Goal: Task Accomplishment & Management: Use online tool/utility

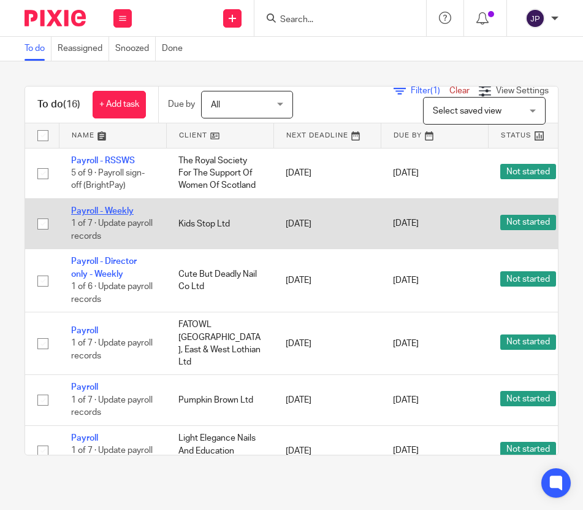
click at [118, 207] on link "Payroll - Weekly" at bounding box center [102, 211] width 63 height 9
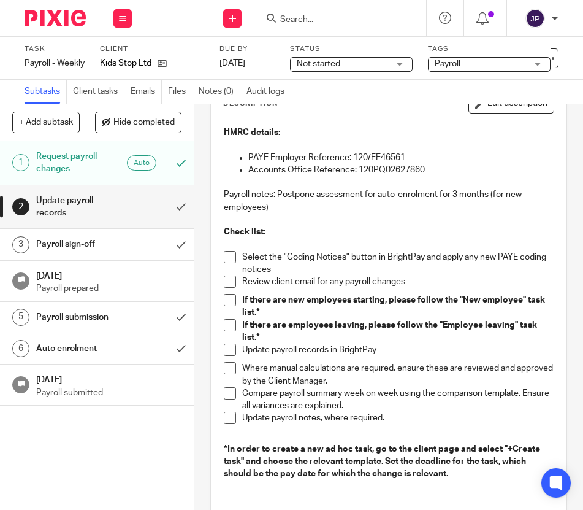
scroll to position [83, 0]
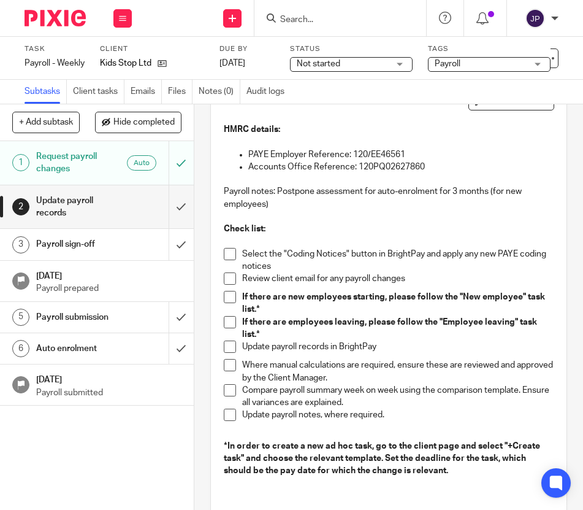
click at [228, 251] on span at bounding box center [230, 254] width 12 height 12
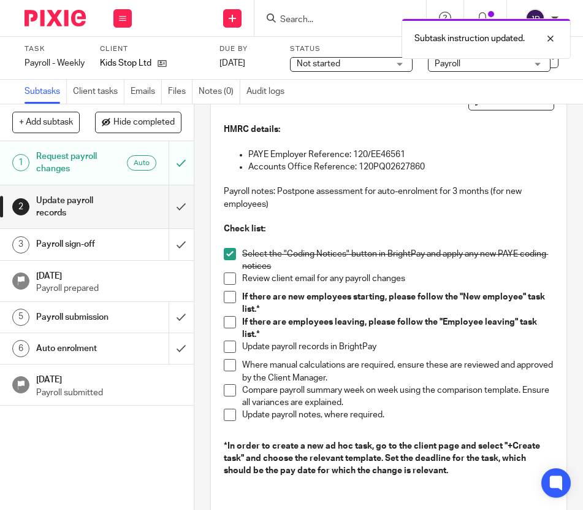
click at [237, 288] on li "Review client email for any payroll changes" at bounding box center [388, 281] width 329 height 18
click at [235, 277] on span at bounding box center [230, 278] width 12 height 12
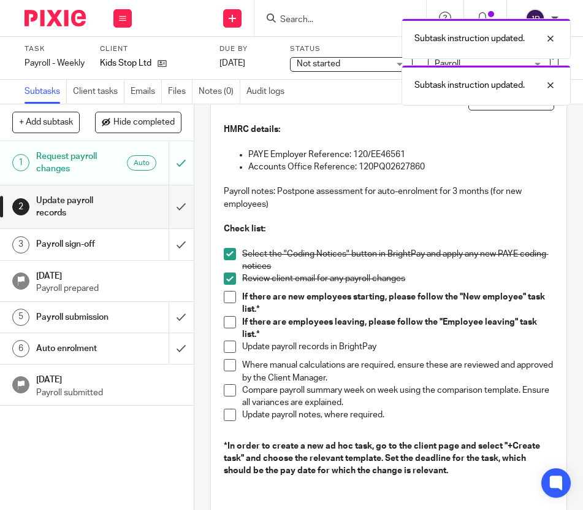
click at [231, 313] on li "If there are new employees starting, please follow the "New employee" task list…" at bounding box center [388, 303] width 329 height 25
click at [231, 291] on span at bounding box center [230, 297] width 12 height 12
click at [231, 321] on span at bounding box center [230, 322] width 12 height 12
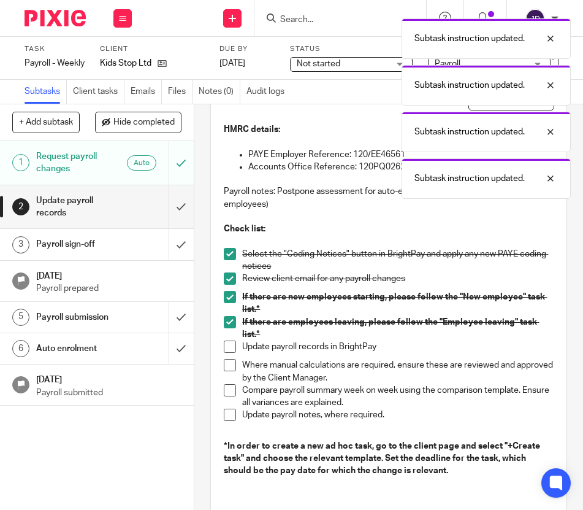
click at [231, 343] on span at bounding box center [230, 347] width 12 height 12
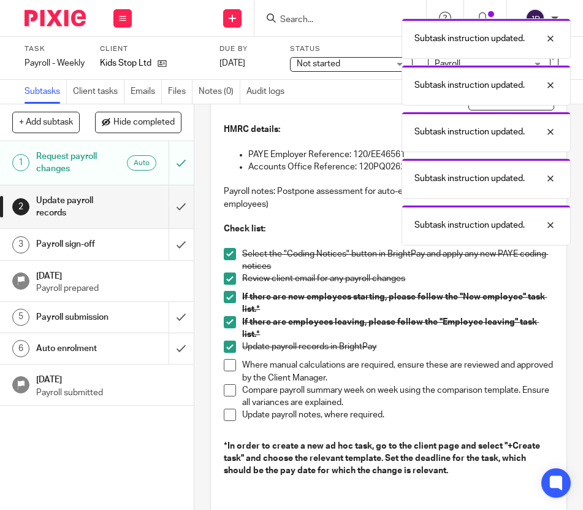
click at [233, 369] on span at bounding box center [230, 365] width 12 height 12
click at [232, 392] on span at bounding box center [230, 390] width 12 height 12
click at [232, 414] on span at bounding box center [230, 415] width 12 height 12
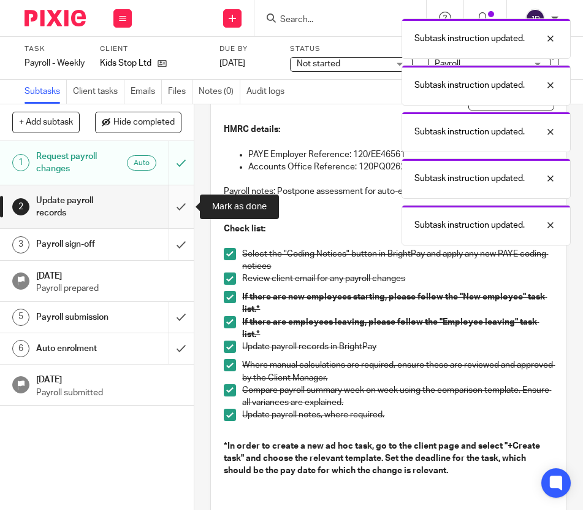
click at [188, 207] on input "submit" at bounding box center [97, 207] width 194 height 44
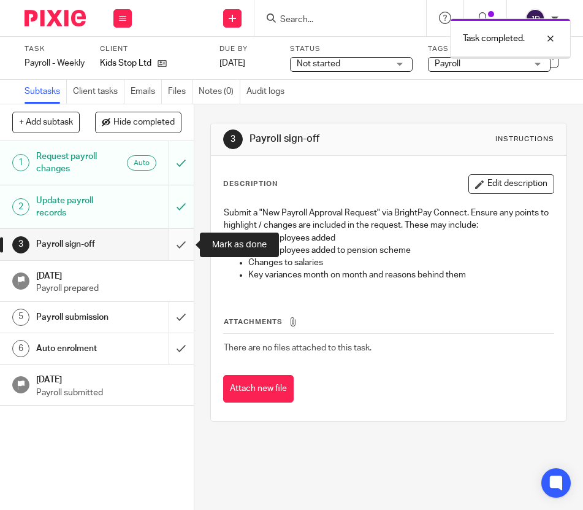
click at [184, 242] on input "submit" at bounding box center [97, 244] width 194 height 31
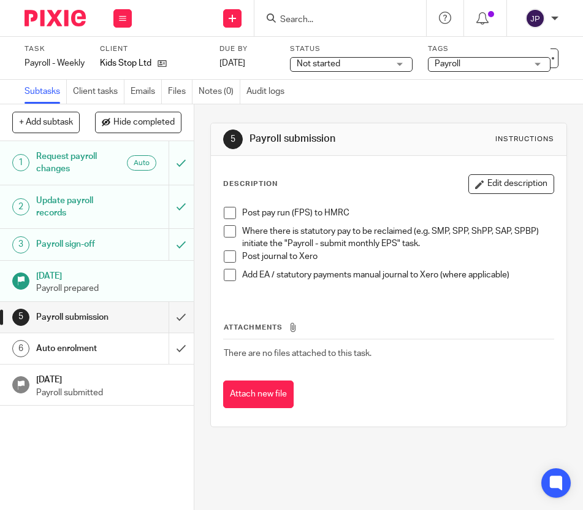
click at [67, 19] on img at bounding box center [55, 18] width 61 height 17
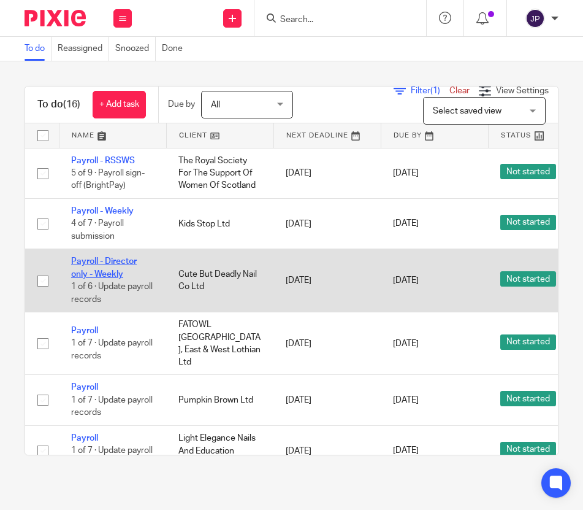
click at [105, 272] on link "Payroll - Director only - Weekly" at bounding box center [104, 267] width 66 height 21
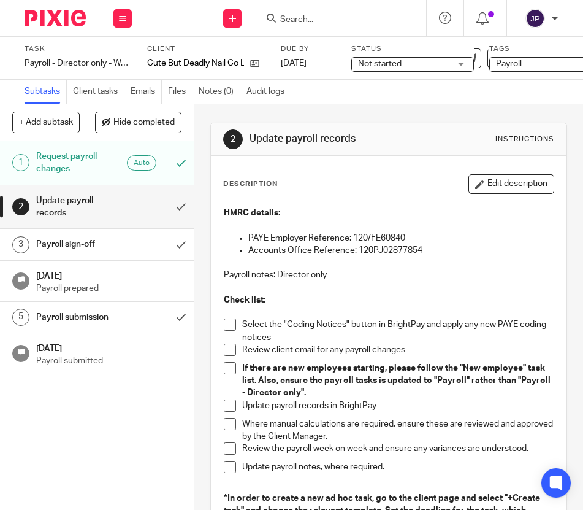
click at [288, 308] on p at bounding box center [388, 312] width 329 height 12
click at [231, 316] on p at bounding box center [388, 312] width 329 height 12
click at [231, 321] on span at bounding box center [230, 324] width 12 height 12
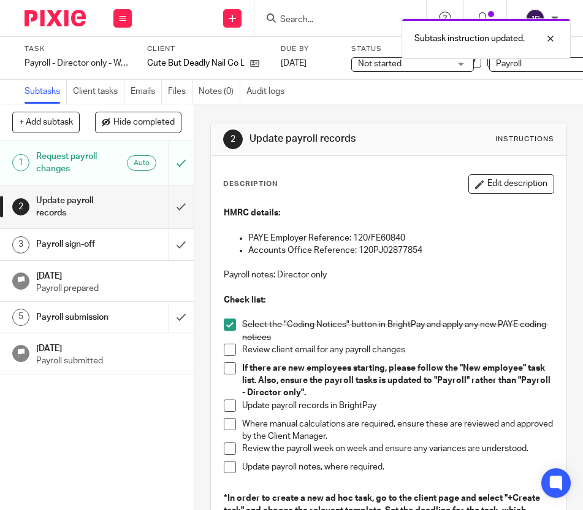
click at [231, 349] on span at bounding box center [230, 350] width 12 height 12
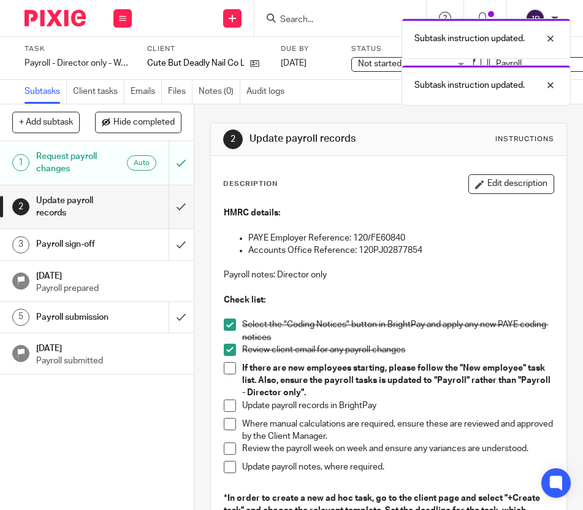
click at [231, 366] on span at bounding box center [230, 368] width 12 height 12
click at [231, 406] on span at bounding box center [230, 405] width 12 height 12
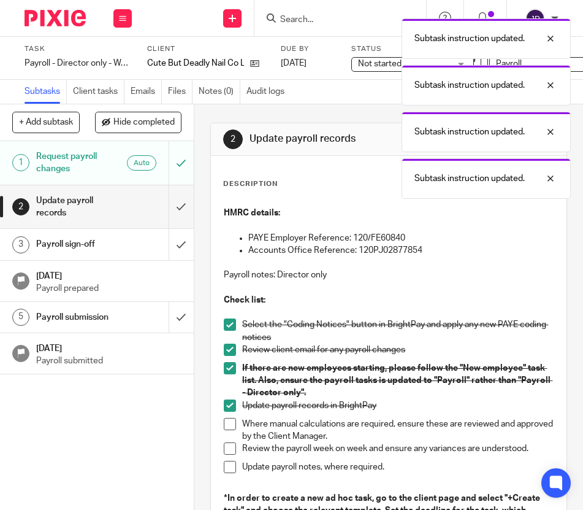
click at [231, 419] on span at bounding box center [230, 424] width 12 height 12
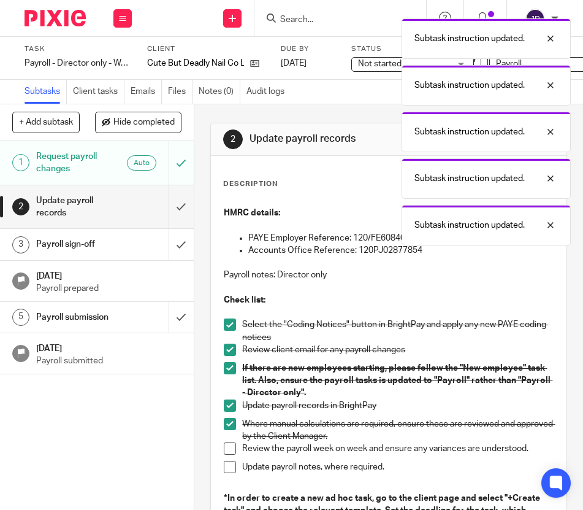
click at [231, 447] on span at bounding box center [230, 448] width 12 height 12
click at [231, 472] on span at bounding box center [230, 467] width 12 height 12
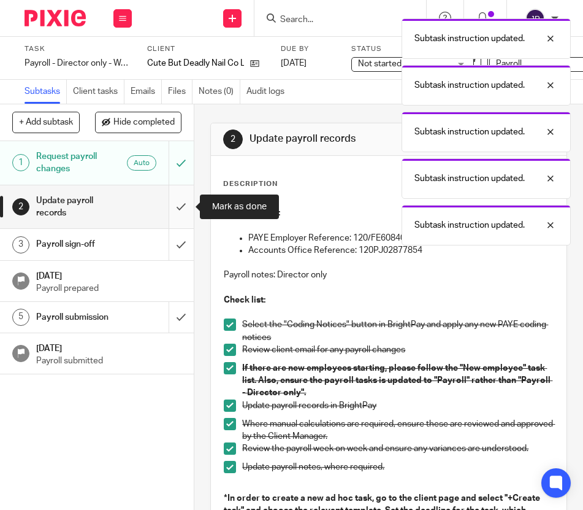
click at [179, 217] on input "submit" at bounding box center [97, 207] width 194 height 44
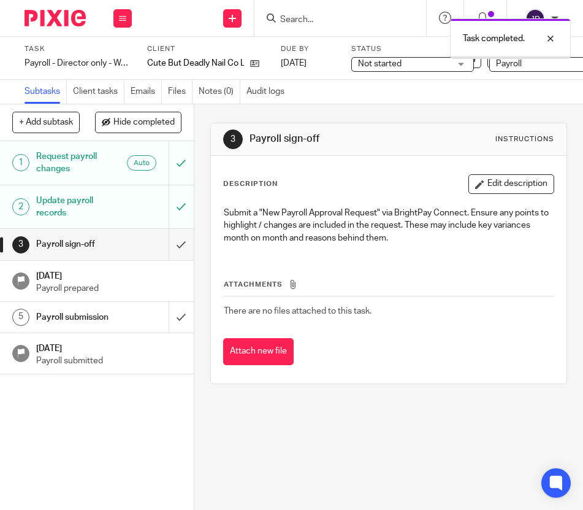
click at [185, 242] on input "submit" at bounding box center [97, 244] width 194 height 31
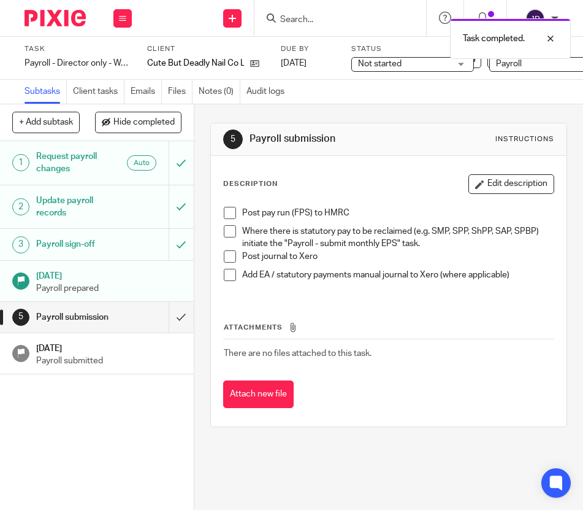
click at [76, 11] on img at bounding box center [55, 18] width 61 height 17
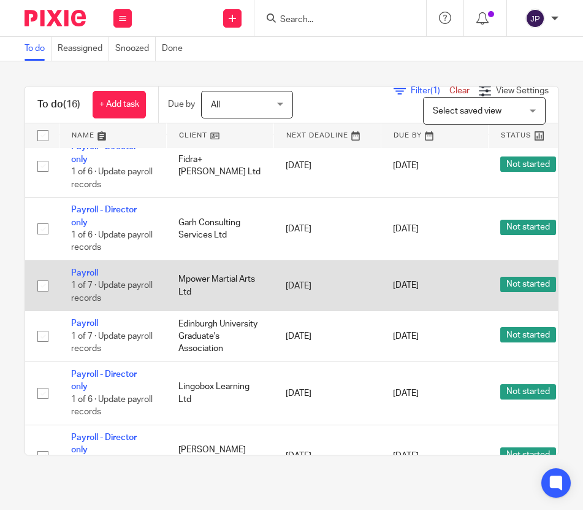
scroll to position [344, 0]
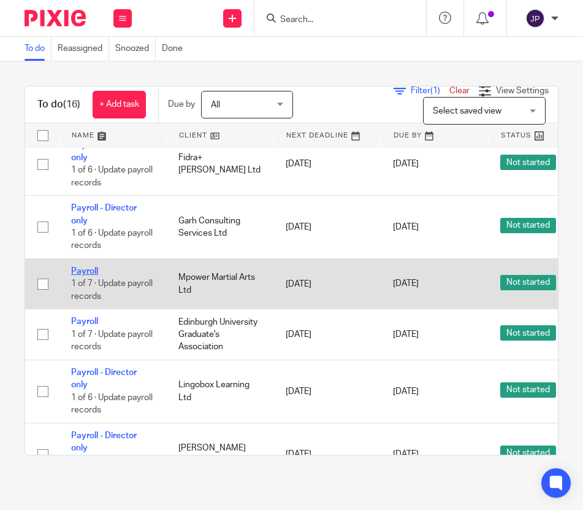
click at [77, 272] on link "Payroll" at bounding box center [84, 271] width 27 height 9
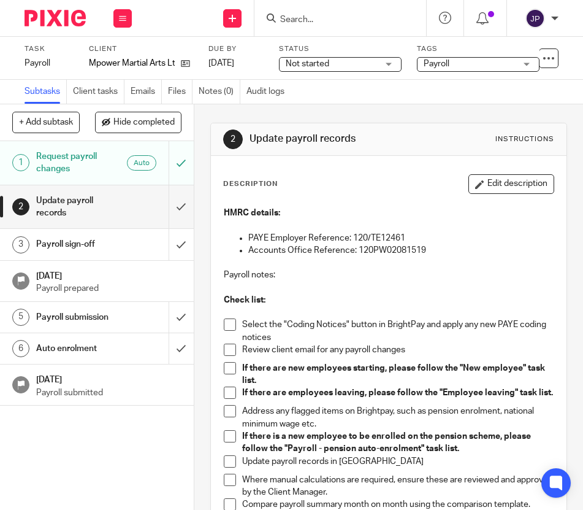
click at [230, 325] on span at bounding box center [230, 324] width 12 height 12
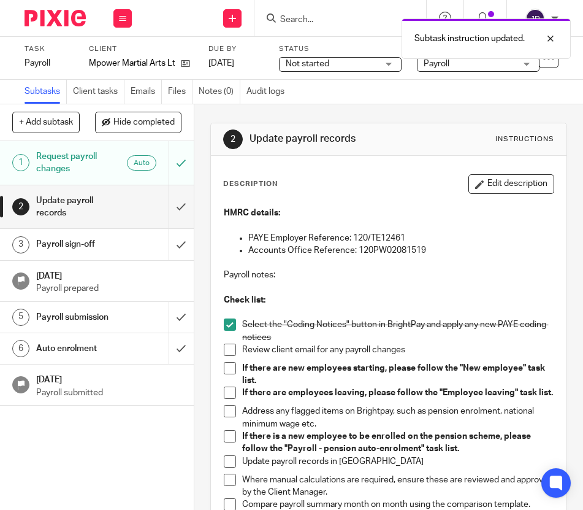
click at [230, 342] on li "Select the "Coding Notices" button in BrightPay and apply any new PAYE coding n…" at bounding box center [388, 330] width 329 height 25
click at [230, 345] on span at bounding box center [230, 350] width 12 height 12
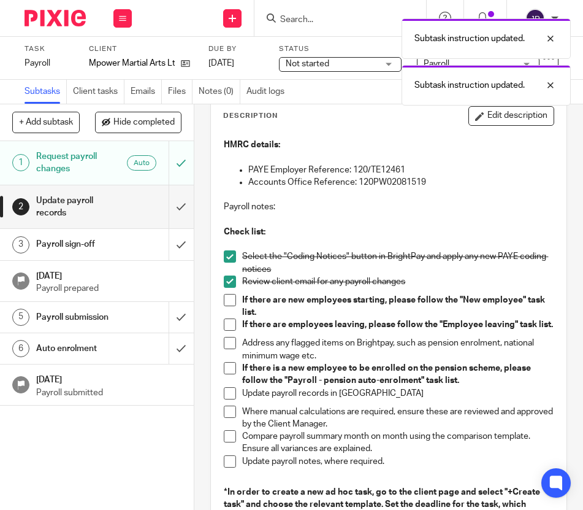
scroll to position [72, 0]
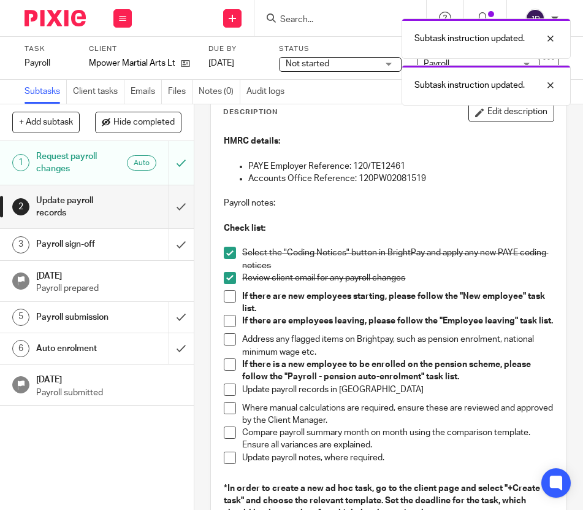
click at [231, 300] on span at bounding box center [230, 296] width 12 height 12
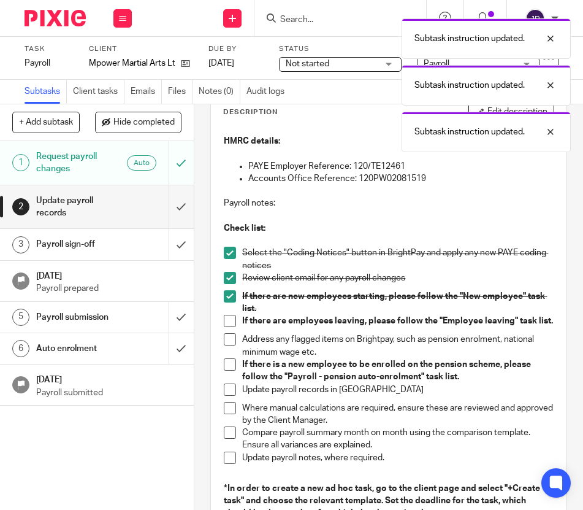
click at [232, 320] on span at bounding box center [230, 321] width 12 height 12
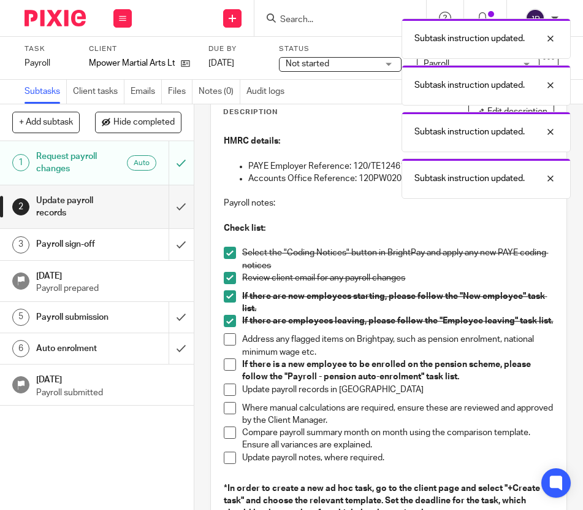
click at [232, 338] on span at bounding box center [230, 339] width 12 height 12
click at [232, 367] on span at bounding box center [230, 364] width 12 height 12
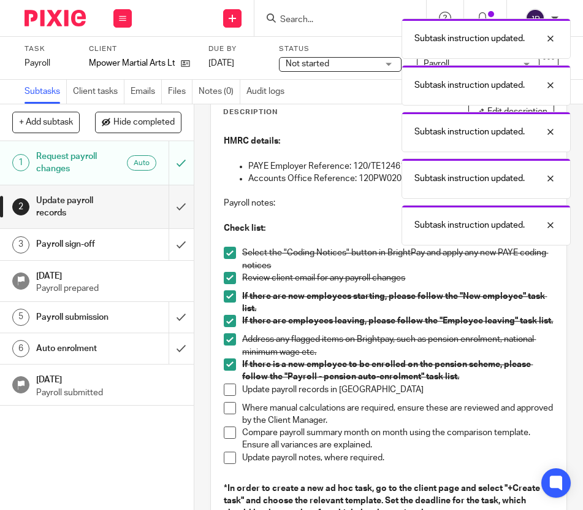
click at [232, 381] on li "If there is a new employee to be enrolled on the pension scheme, please follow …" at bounding box center [388, 370] width 329 height 25
click at [232, 390] on span at bounding box center [230, 389] width 12 height 12
click at [232, 411] on span at bounding box center [230, 408] width 12 height 12
click at [232, 428] on span at bounding box center [230, 432] width 12 height 12
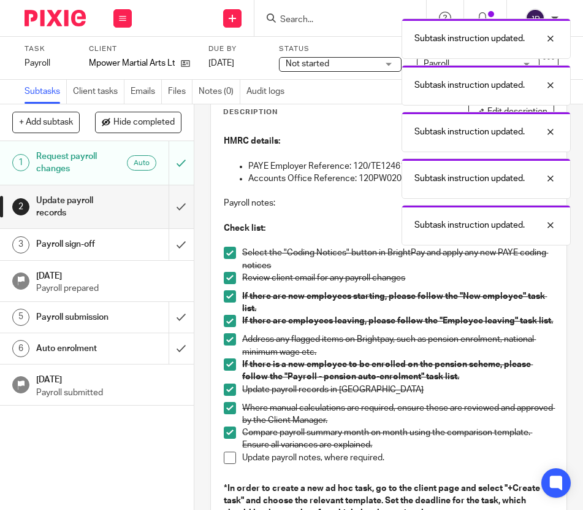
click at [233, 453] on span at bounding box center [230, 458] width 12 height 12
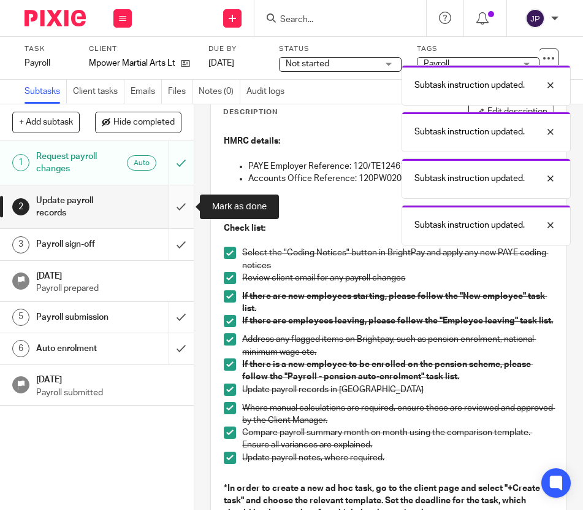
click at [178, 204] on input "submit" at bounding box center [97, 207] width 194 height 44
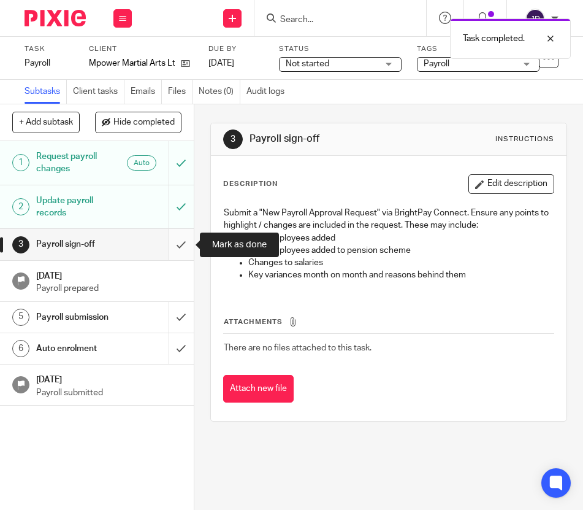
click at [180, 242] on input "submit" at bounding box center [97, 244] width 194 height 31
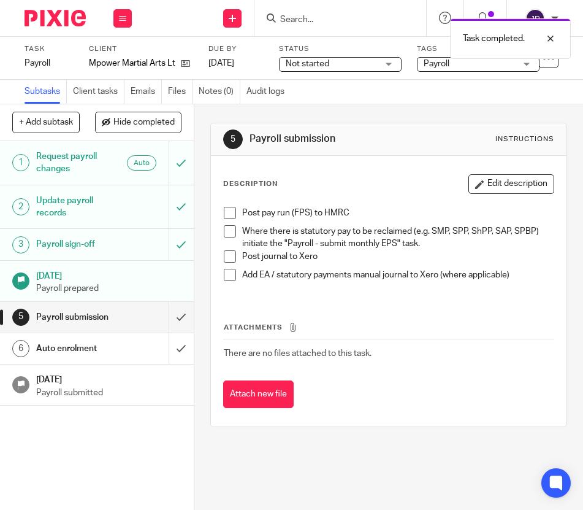
click at [67, 29] on div at bounding box center [50, 18] width 101 height 36
click at [67, 24] on img at bounding box center [55, 18] width 61 height 17
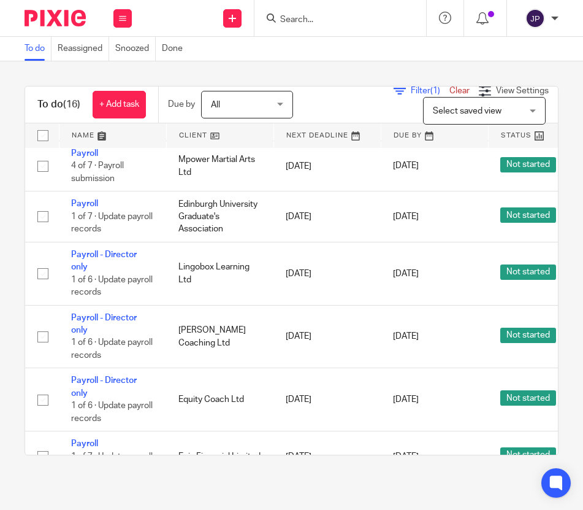
scroll to position [477, 0]
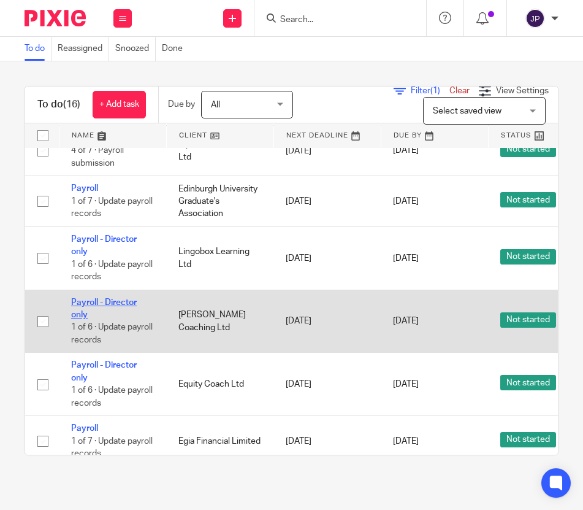
click at [103, 304] on link "Payroll - Director only" at bounding box center [104, 308] width 66 height 21
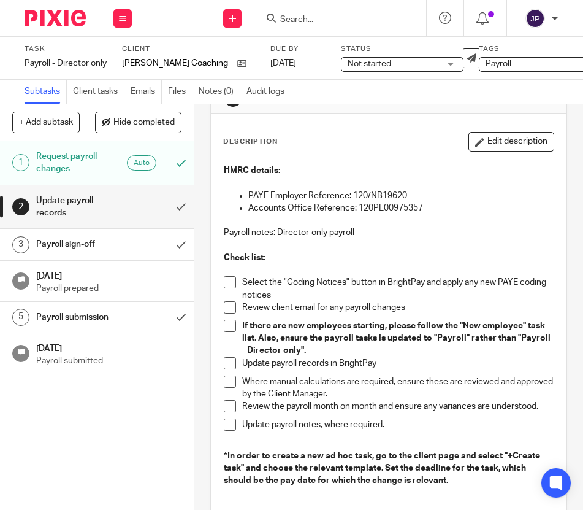
scroll to position [48, 0]
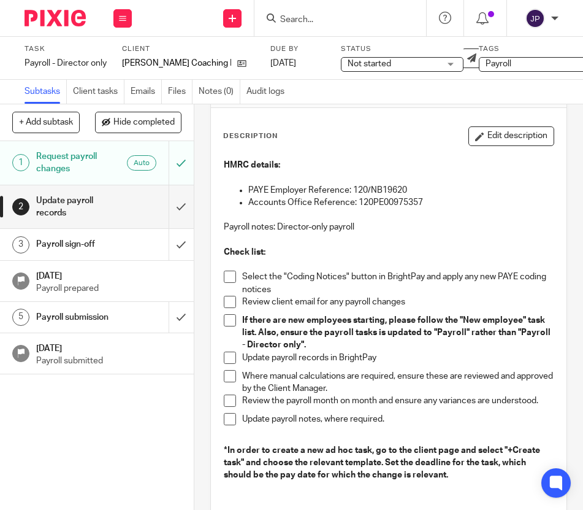
click at [233, 277] on span at bounding box center [230, 277] width 12 height 12
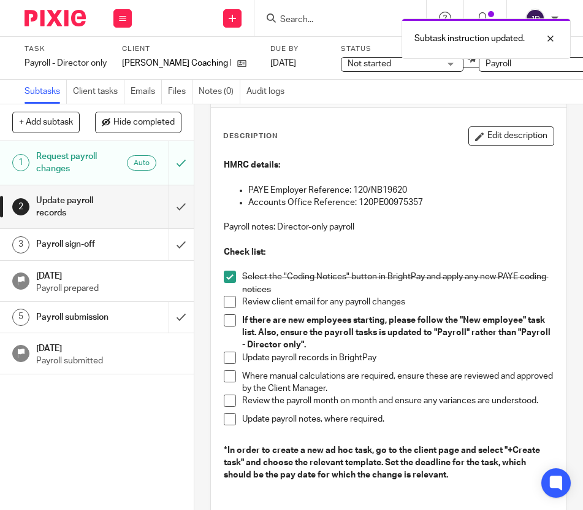
click at [232, 301] on span at bounding box center [230, 302] width 12 height 12
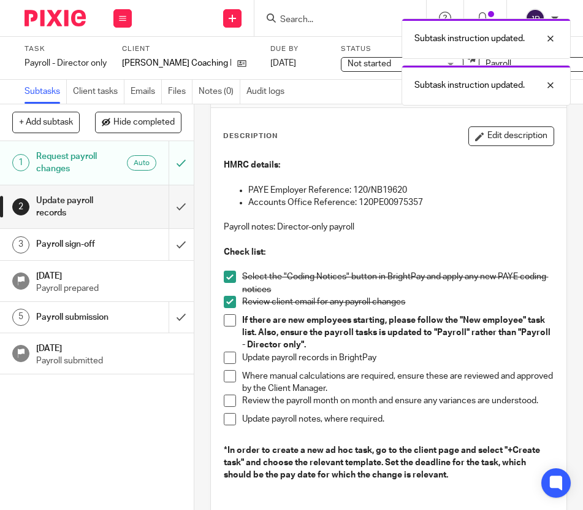
click at [232, 321] on span at bounding box center [230, 320] width 12 height 12
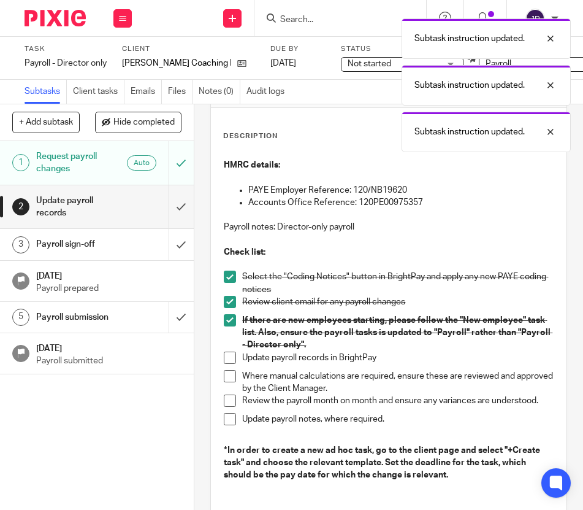
click at [232, 356] on span at bounding box center [230, 358] width 12 height 12
click at [232, 380] on span at bounding box center [230, 376] width 12 height 12
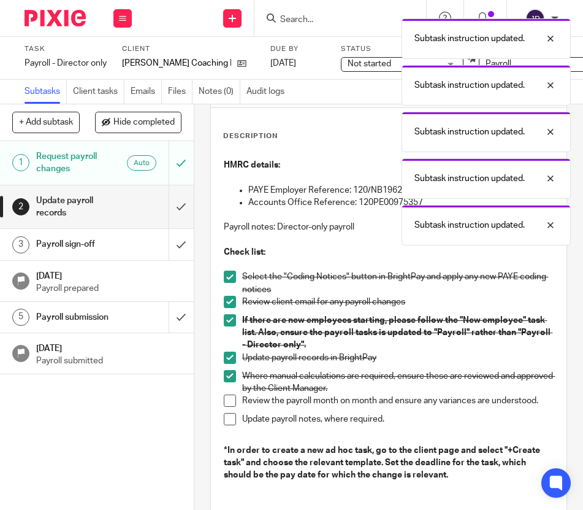
click at [232, 403] on span at bounding box center [230, 401] width 12 height 12
click at [232, 418] on span at bounding box center [230, 419] width 12 height 12
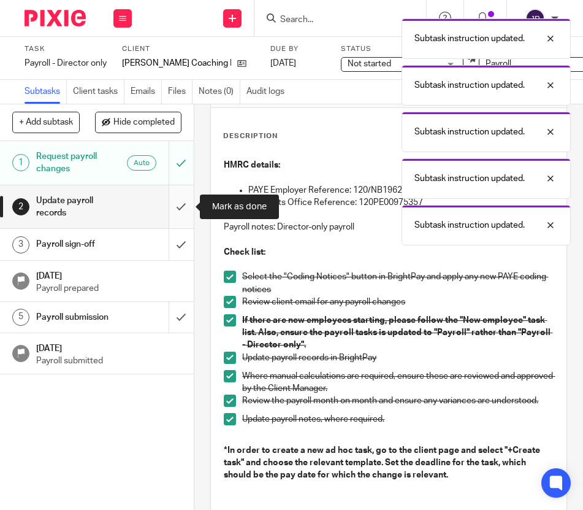
click at [183, 207] on input "submit" at bounding box center [97, 207] width 194 height 44
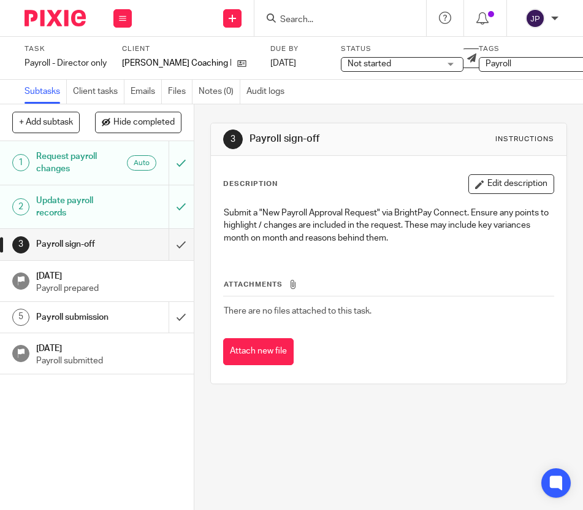
click at [62, 17] on img at bounding box center [55, 18] width 61 height 17
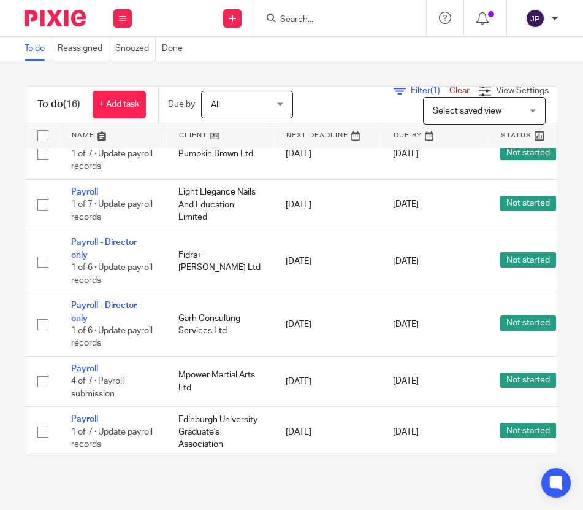
scroll to position [247, 0]
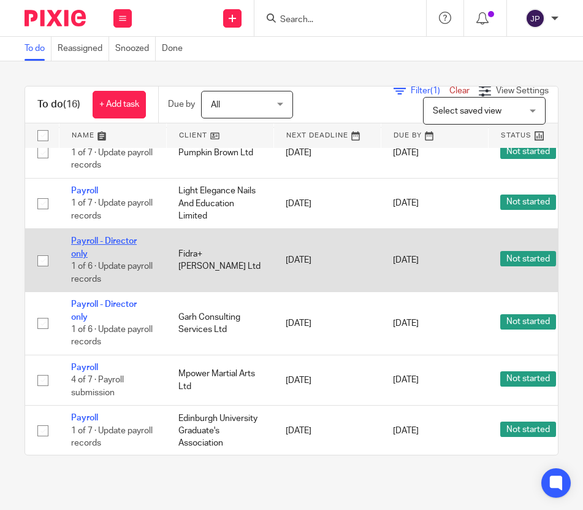
click at [80, 237] on link "Payroll - Director only" at bounding box center [104, 247] width 66 height 21
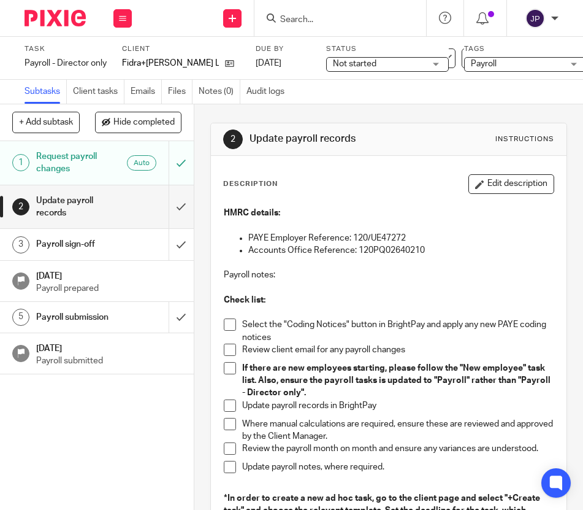
click at [234, 327] on span at bounding box center [230, 324] width 12 height 12
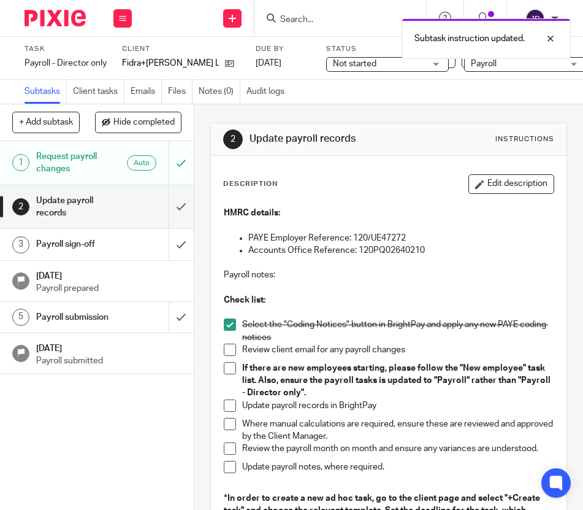
click at [234, 348] on span at bounding box center [230, 350] width 12 height 12
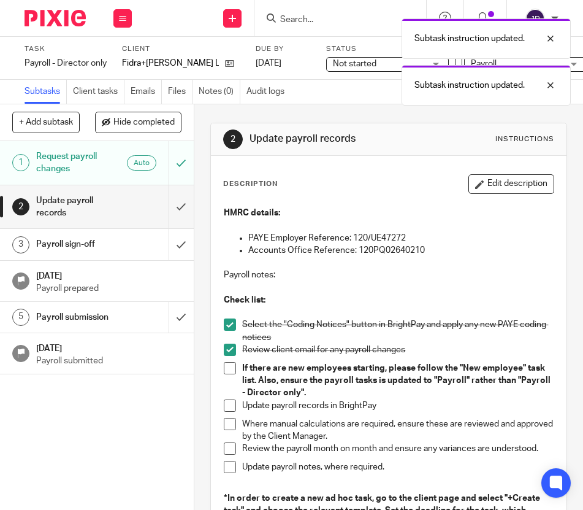
click at [234, 368] on span at bounding box center [230, 368] width 12 height 12
click at [234, 402] on span at bounding box center [230, 405] width 12 height 12
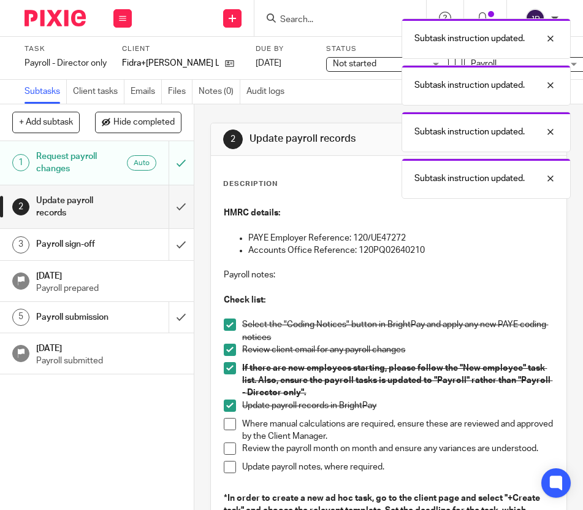
click at [234, 418] on span at bounding box center [230, 424] width 12 height 12
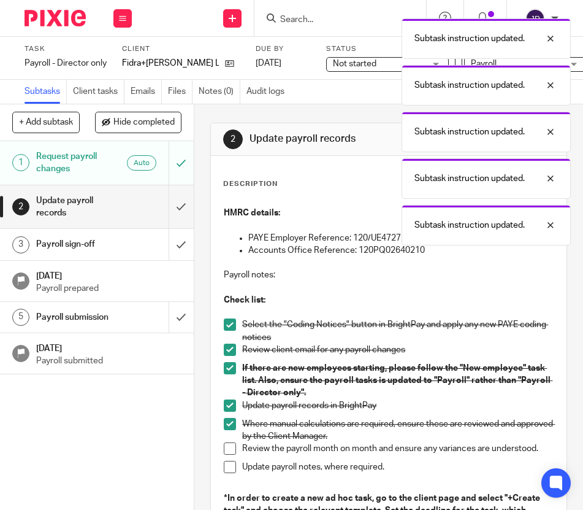
click at [234, 450] on span at bounding box center [230, 448] width 12 height 12
click at [234, 469] on span at bounding box center [230, 467] width 12 height 12
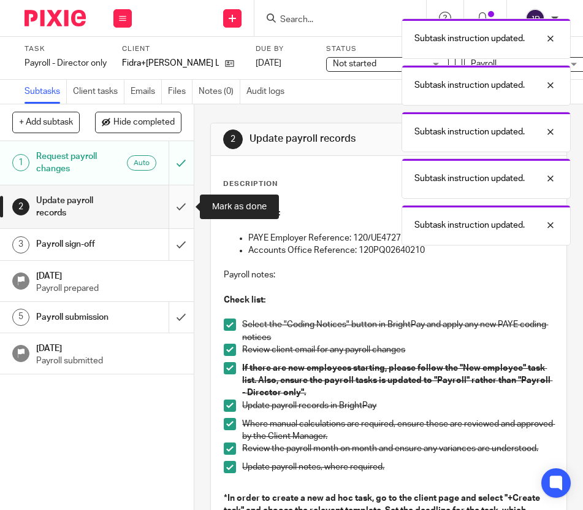
click at [184, 206] on input "submit" at bounding box center [97, 207] width 194 height 44
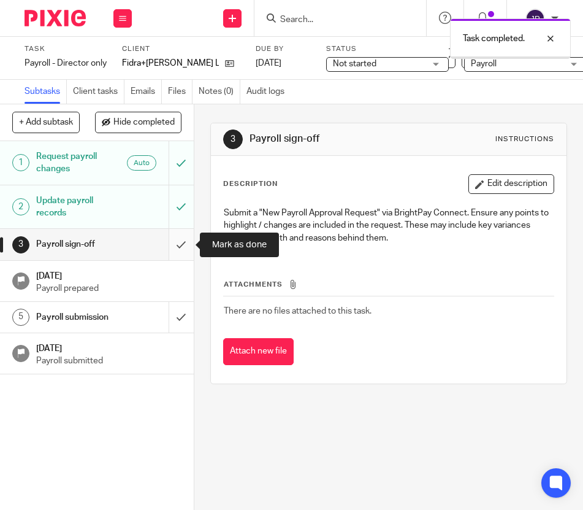
click at [175, 241] on input "submit" at bounding box center [97, 244] width 194 height 31
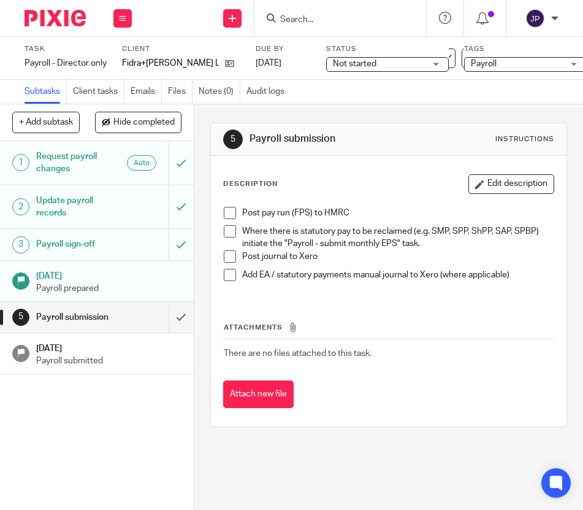
click at [64, 17] on img at bounding box center [55, 18] width 61 height 17
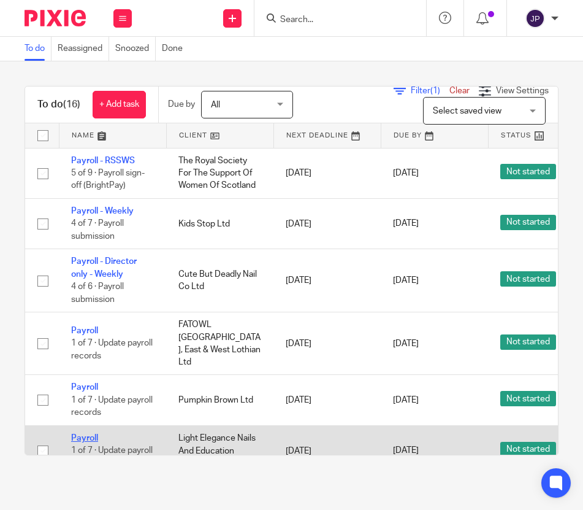
click at [89, 435] on link "Payroll" at bounding box center [84, 438] width 27 height 9
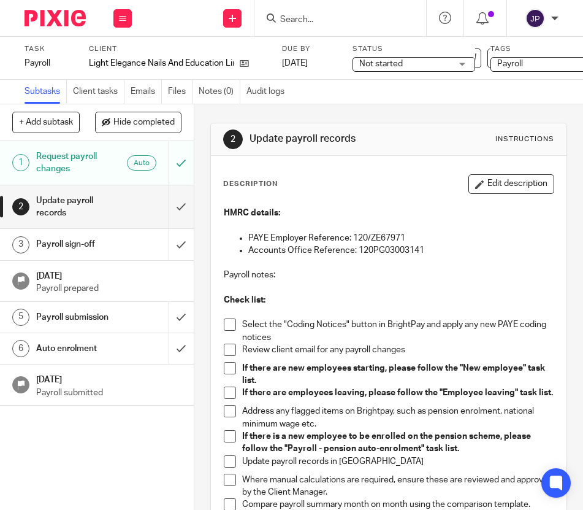
click at [228, 322] on span at bounding box center [230, 324] width 12 height 12
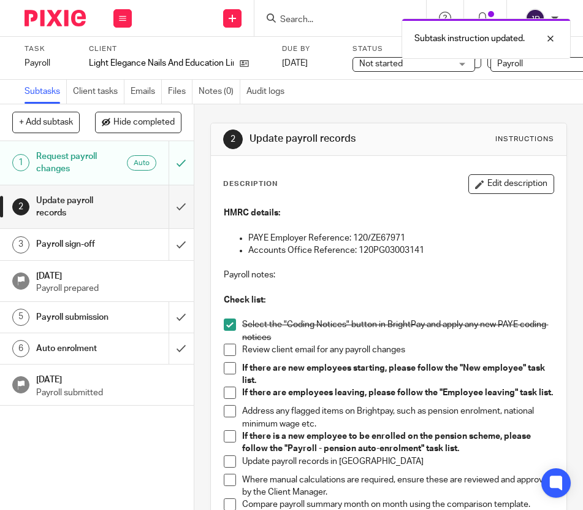
click at [230, 347] on span at bounding box center [230, 350] width 12 height 12
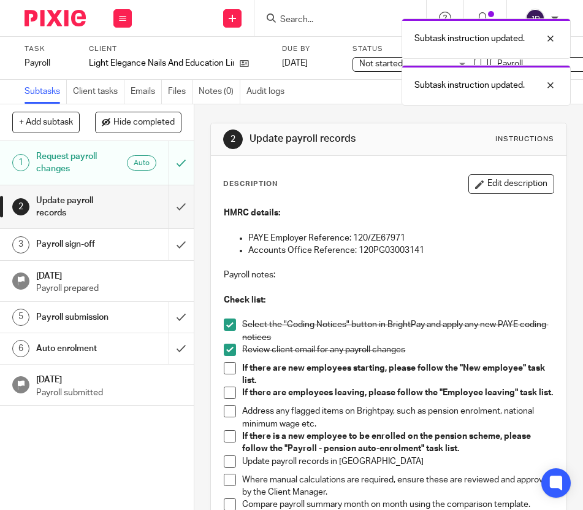
click at [230, 368] on span at bounding box center [230, 368] width 12 height 12
click at [230, 394] on span at bounding box center [230, 393] width 12 height 12
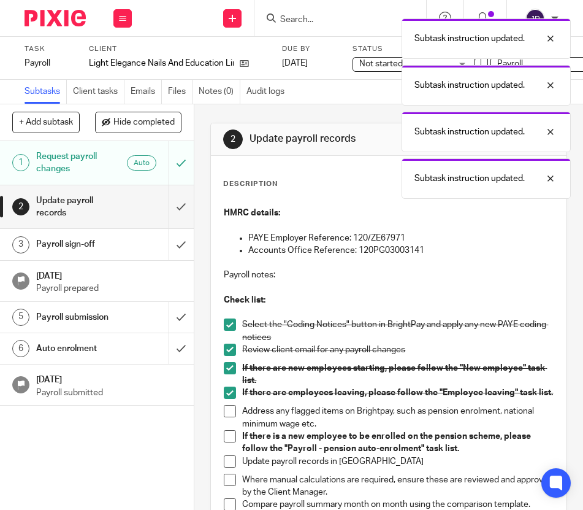
scroll to position [25, 0]
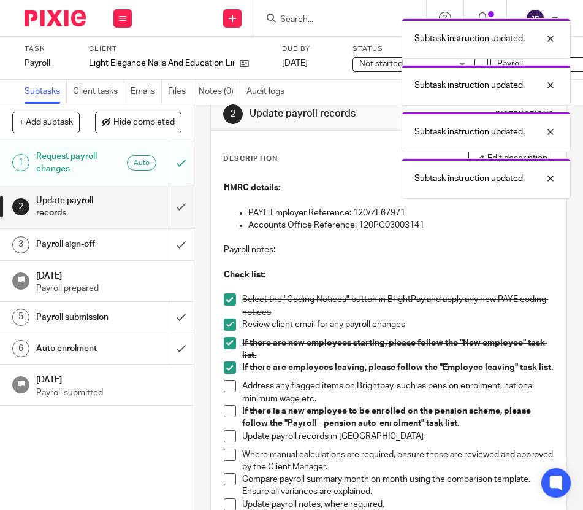
click at [230, 382] on span at bounding box center [230, 386] width 12 height 12
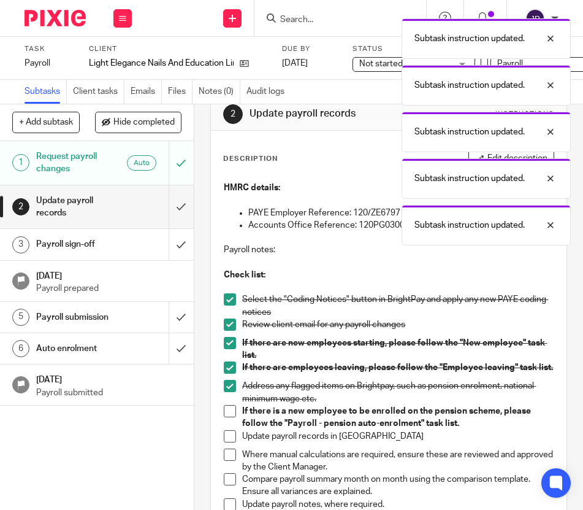
click at [230, 408] on span at bounding box center [230, 411] width 12 height 12
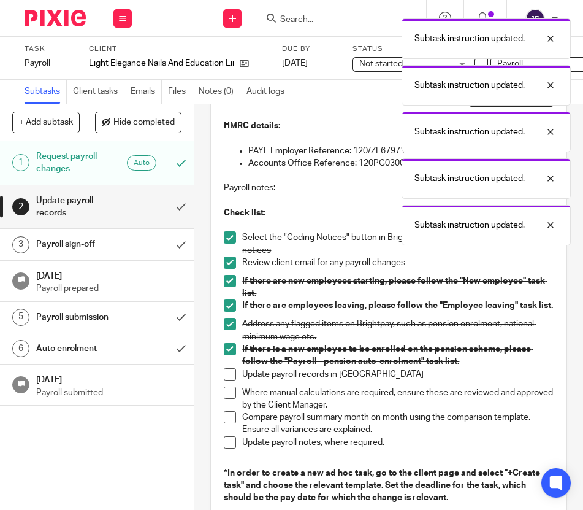
scroll to position [88, 0]
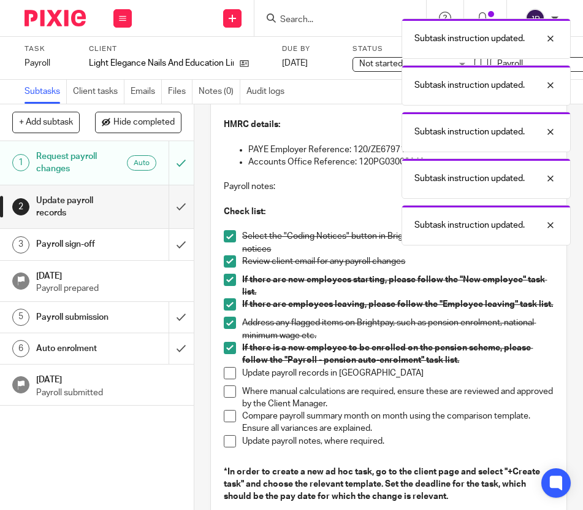
click at [233, 372] on span at bounding box center [230, 373] width 12 height 12
click at [233, 397] on li "Where manual calculations are required, ensure these are reviewed and approved …" at bounding box center [388, 397] width 329 height 25
click at [233, 391] on span at bounding box center [230, 391] width 12 height 12
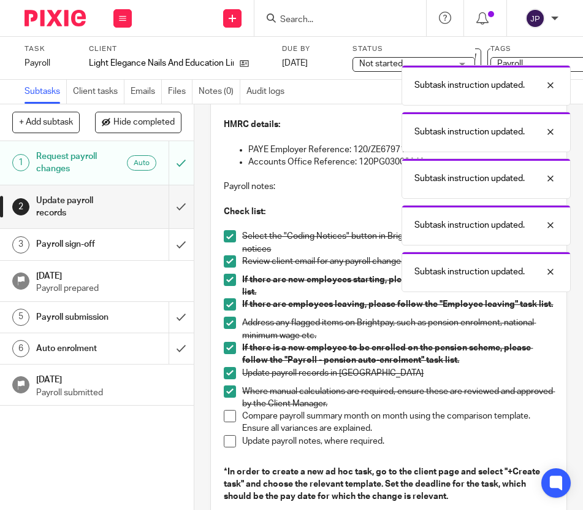
click at [233, 412] on span at bounding box center [230, 416] width 12 height 12
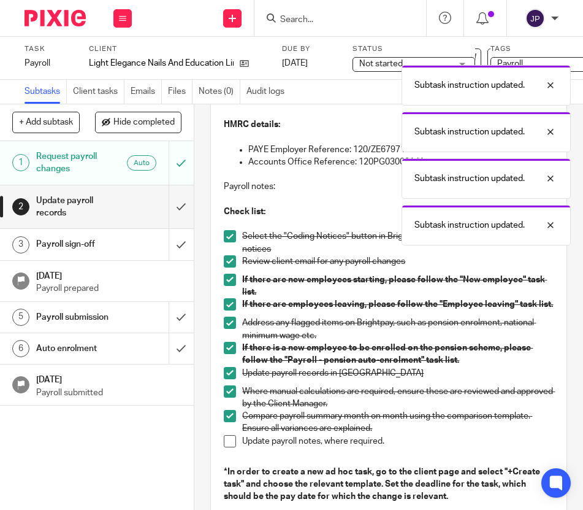
click at [233, 441] on span at bounding box center [230, 441] width 12 height 12
click at [179, 216] on input "submit" at bounding box center [97, 207] width 194 height 44
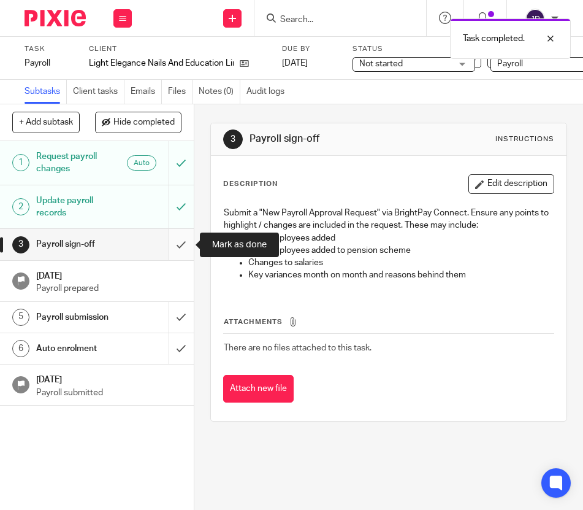
click at [185, 247] on input "submit" at bounding box center [97, 244] width 194 height 31
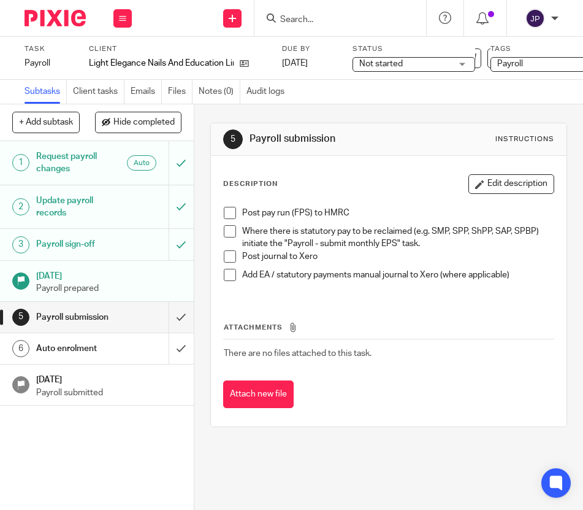
click at [72, 17] on img at bounding box center [55, 18] width 61 height 17
